Goal: Find contact information: Find contact information

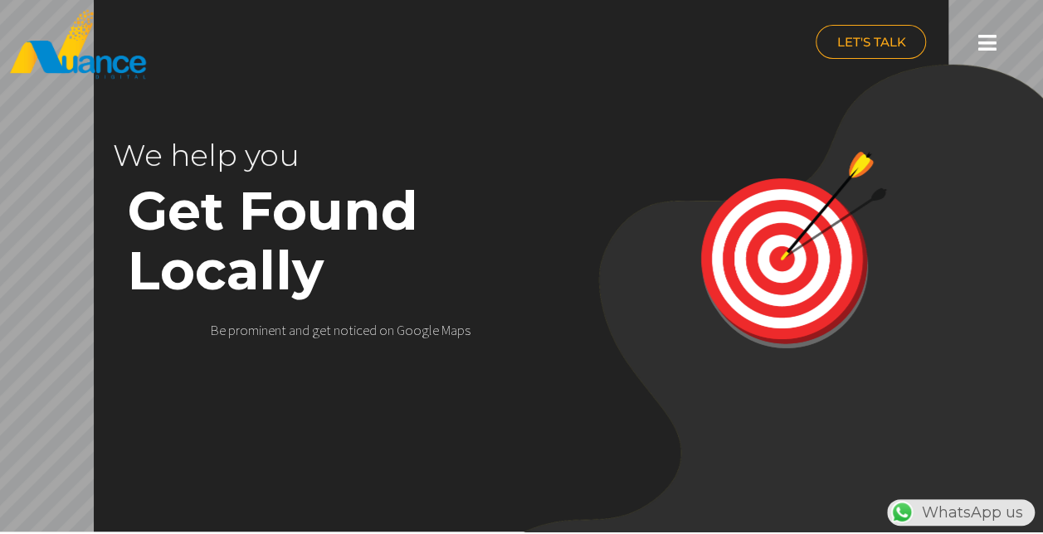
click at [980, 50] on icon at bounding box center [986, 42] width 18 height 21
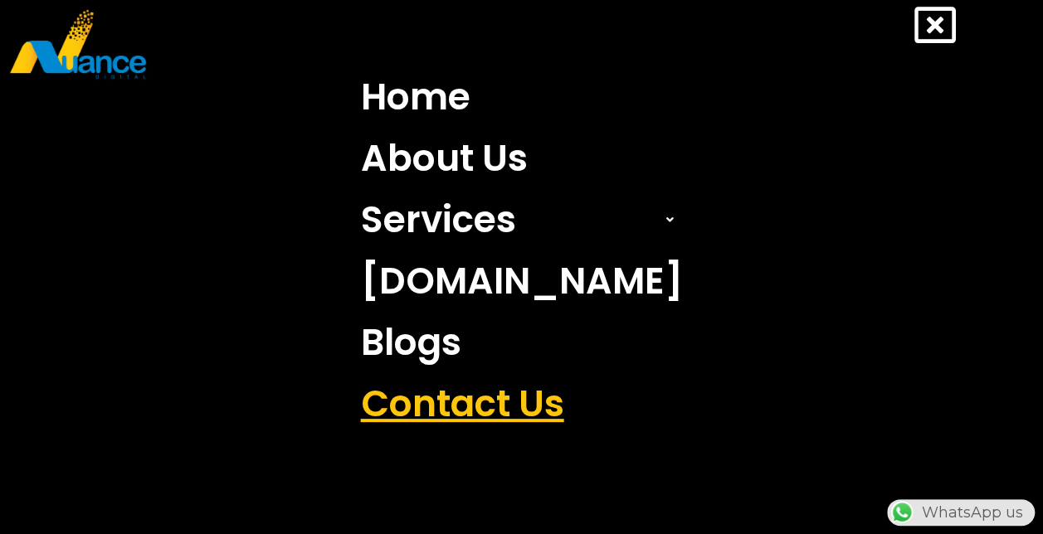
click at [470, 397] on link "Contact Us" at bounding box center [521, 403] width 347 height 61
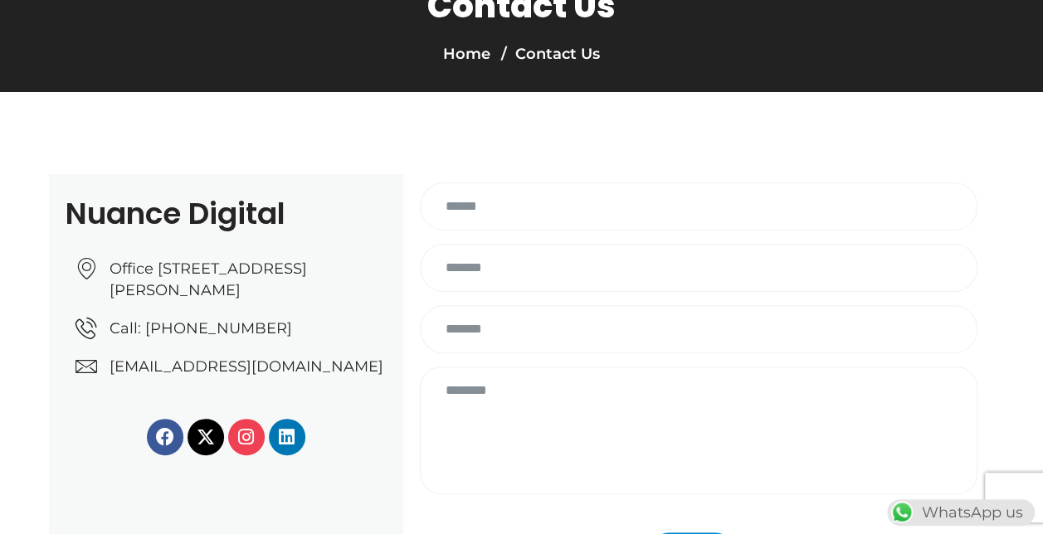
click at [247, 446] on icon at bounding box center [246, 437] width 18 height 18
